Goal: Navigation & Orientation: Find specific page/section

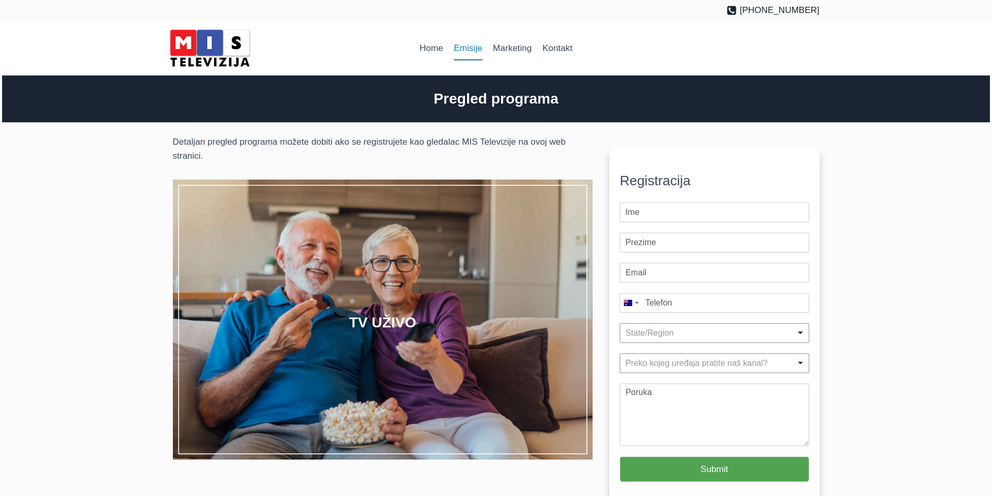
click at [464, 48] on link "Emisije" at bounding box center [467, 48] width 39 height 25
